Goal: Information Seeking & Learning: Learn about a topic

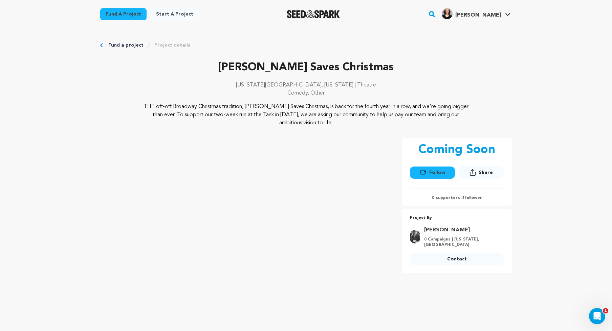
drag, startPoint x: 142, startPoint y: 103, endPoint x: 347, endPoint y: 126, distance: 205.9
click at [347, 126] on p "THE off-off Broadway Christmas tradition, [PERSON_NAME] Saves Christmas, is bac…" at bounding box center [305, 115] width 329 height 24
copy p "THE off-off Broadway Christmas tradition, [PERSON_NAME] Saves Christmas, is bac…"
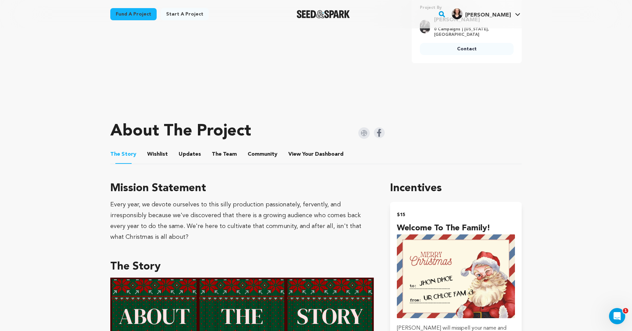
scroll to position [9, 0]
